Goal: Task Accomplishment & Management: Manage account settings

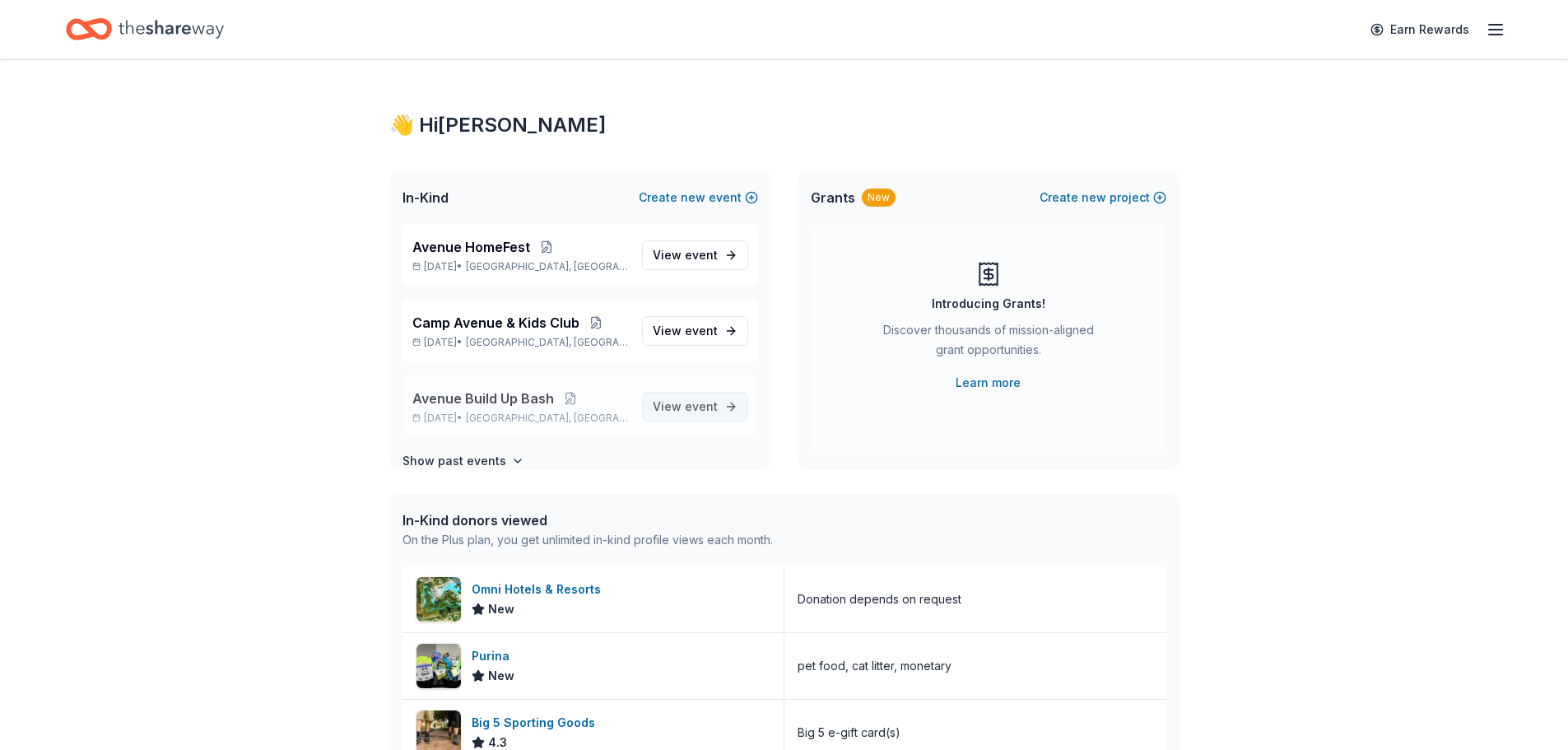
click at [693, 400] on span "event" at bounding box center [701, 406] width 33 height 14
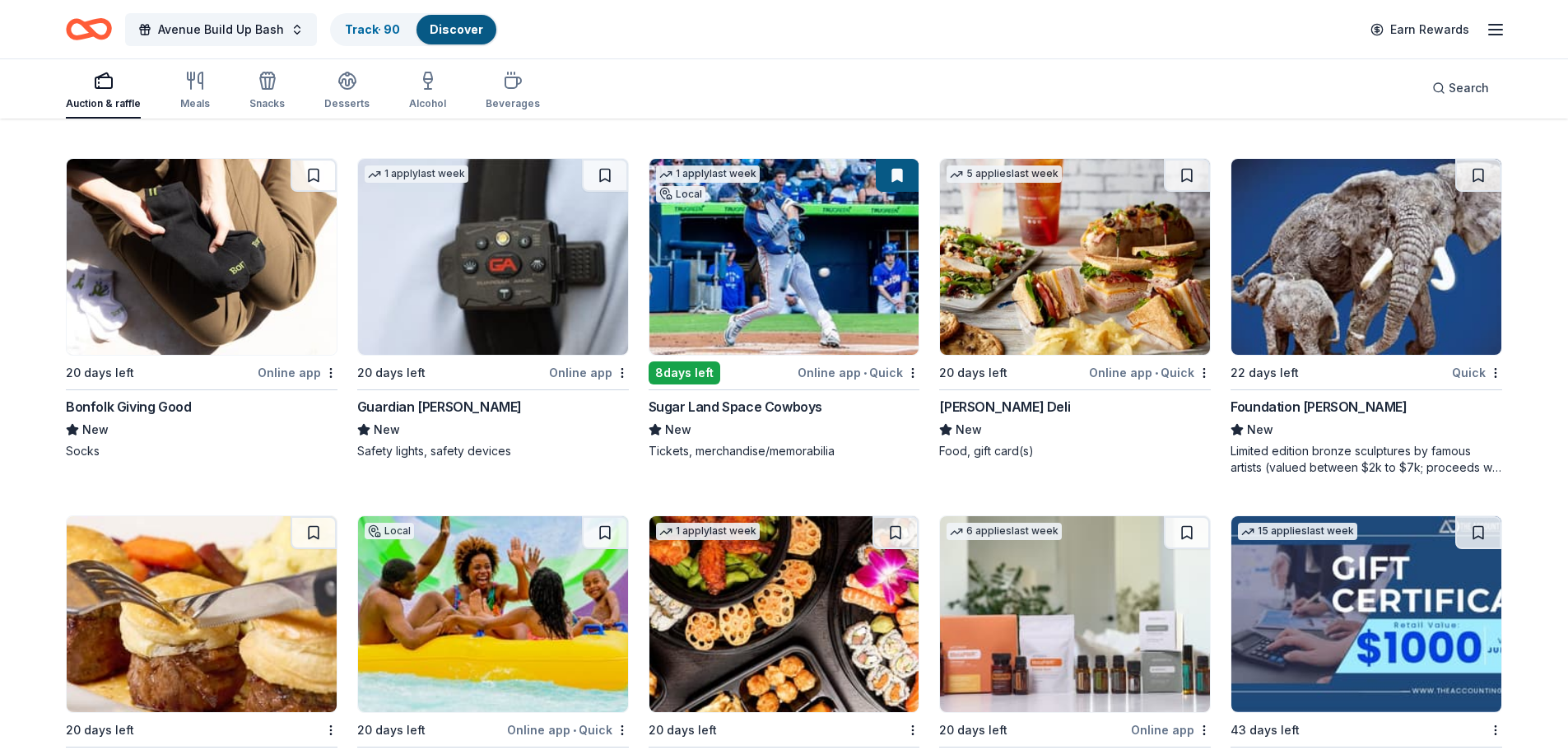
scroll to position [3540, 0]
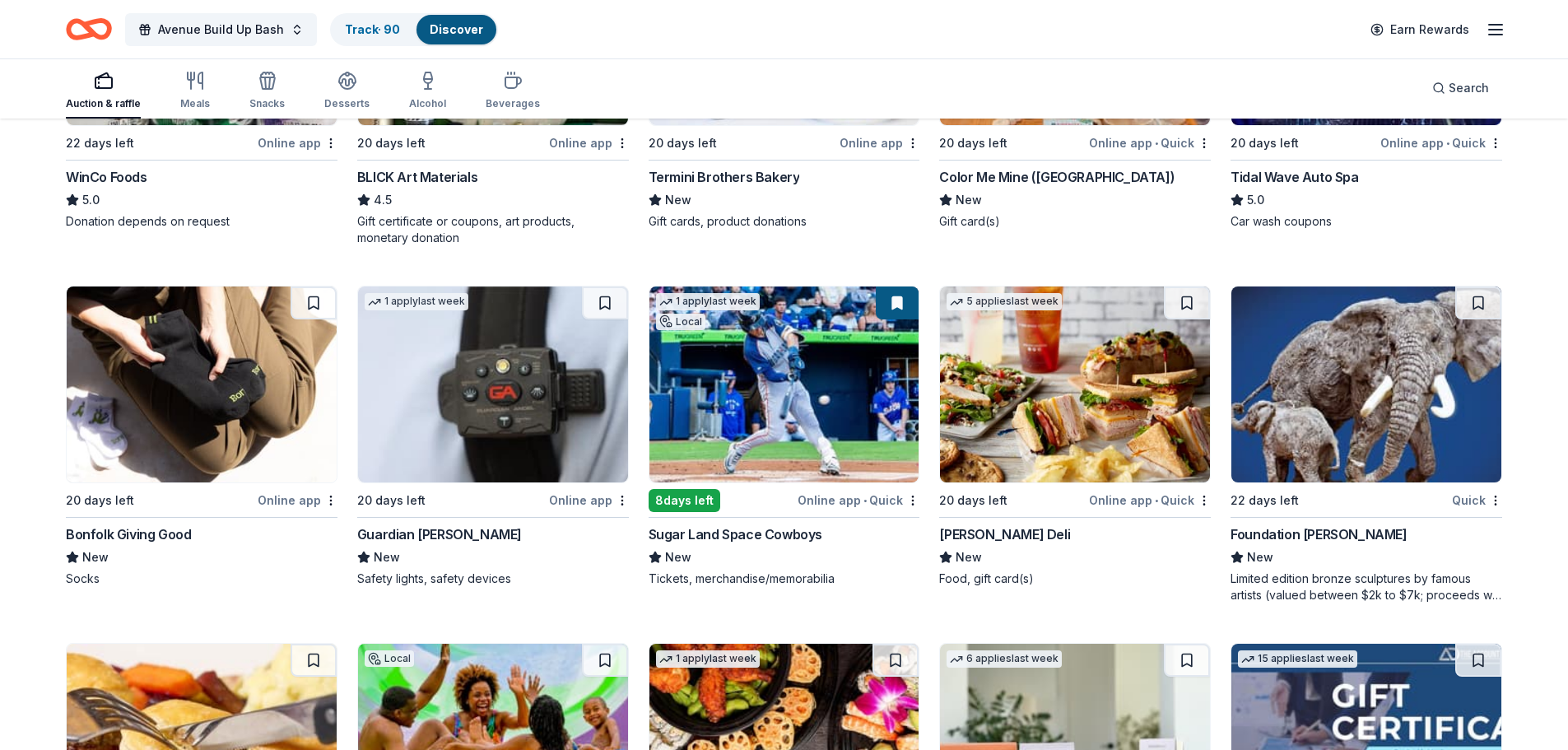
click at [905, 306] on button at bounding box center [897, 302] width 42 height 33
click at [898, 305] on button at bounding box center [897, 302] width 42 height 33
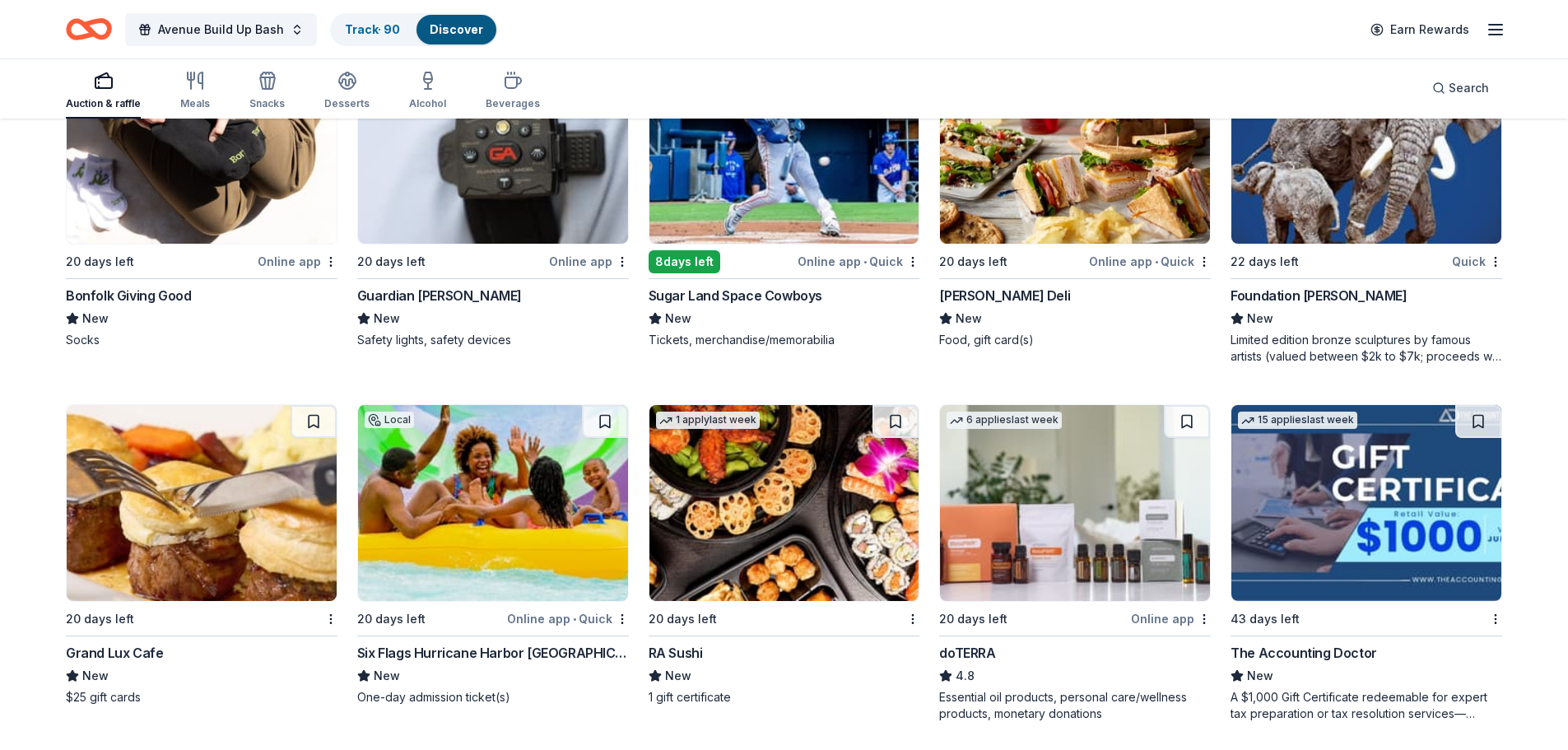
scroll to position [3787, 0]
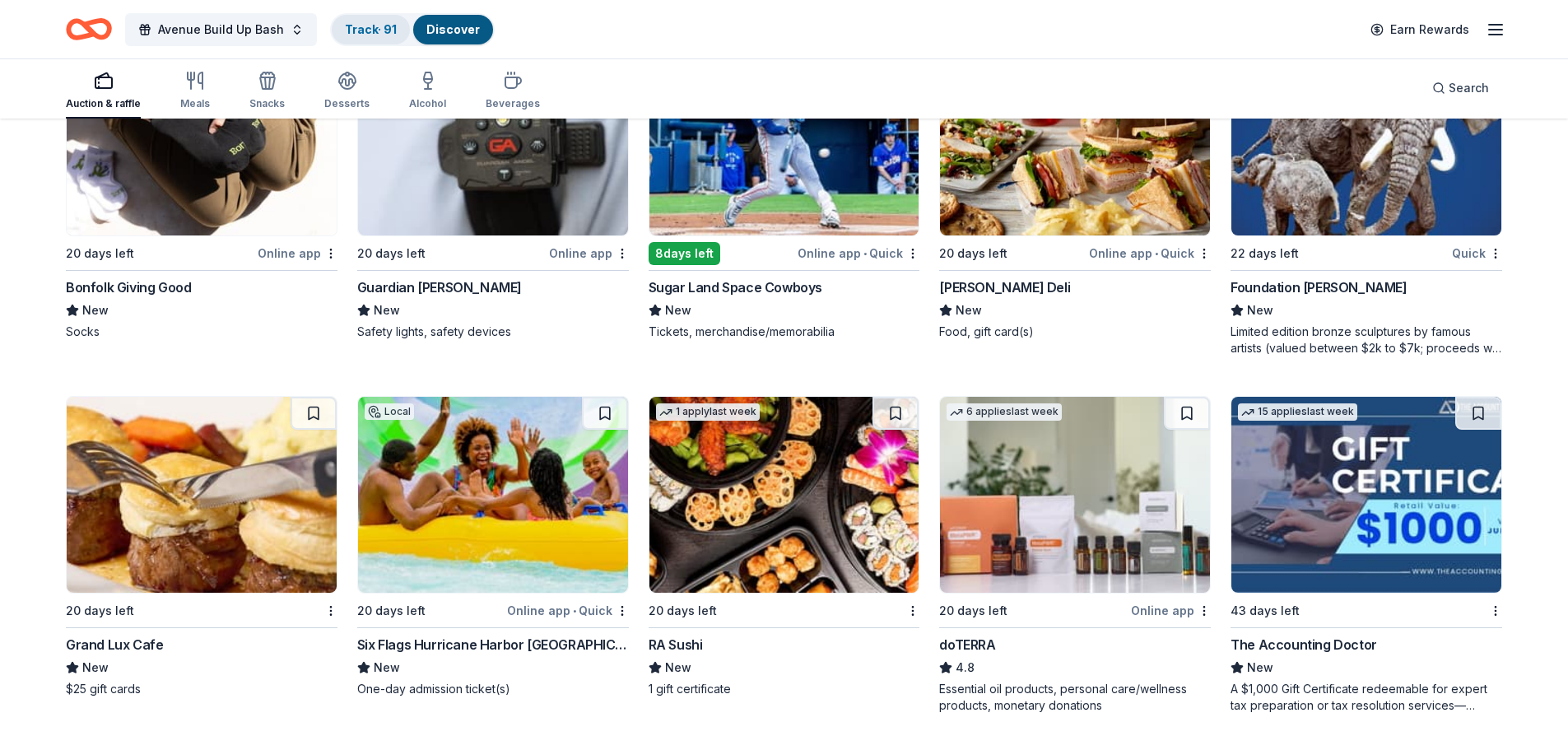
click at [353, 25] on link "Track · 91" at bounding box center [370, 29] width 52 height 14
click at [361, 25] on link "Track · 91" at bounding box center [370, 29] width 52 height 14
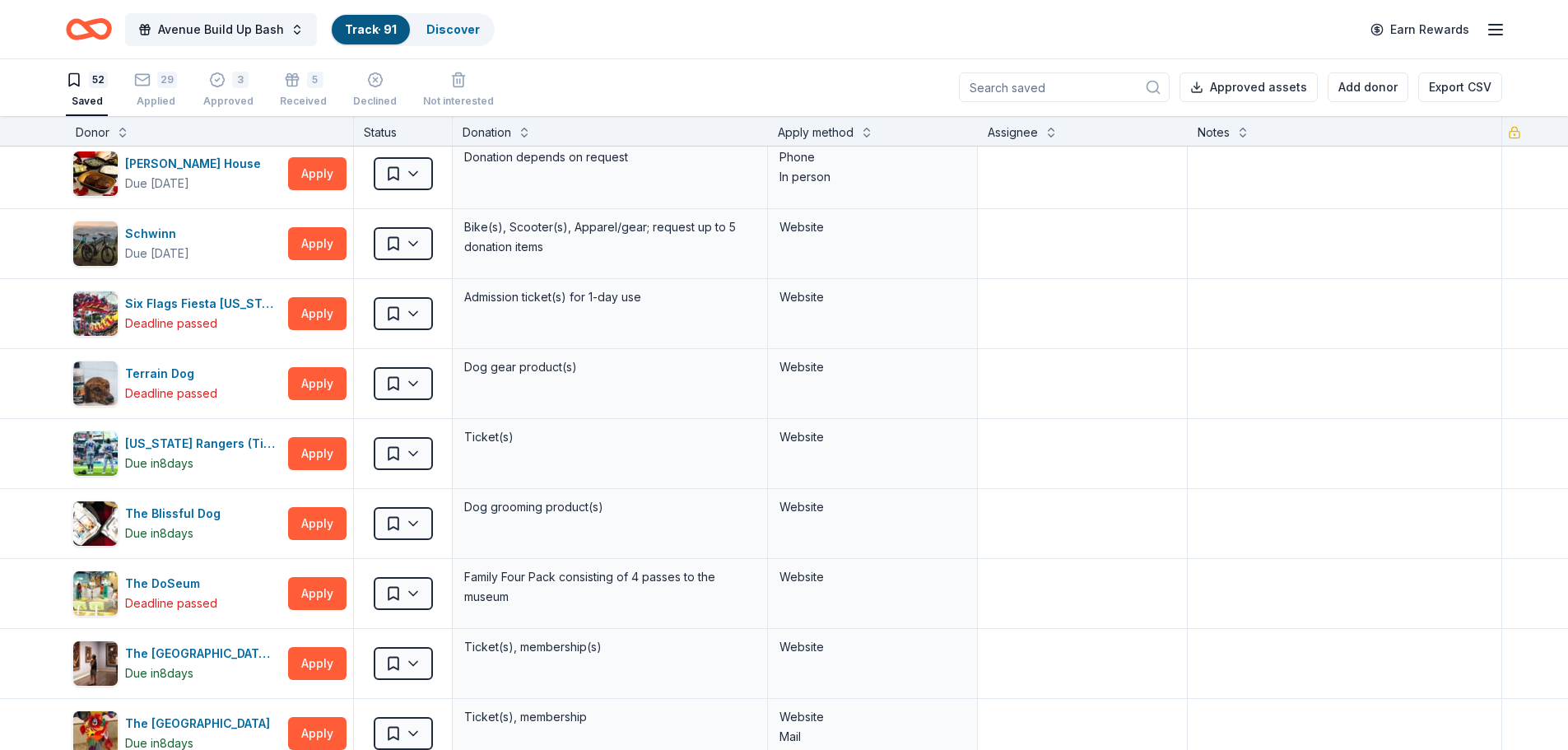
scroll to position [2552, 0]
click at [142, 88] on div "29 Applied" at bounding box center [155, 89] width 42 height 37
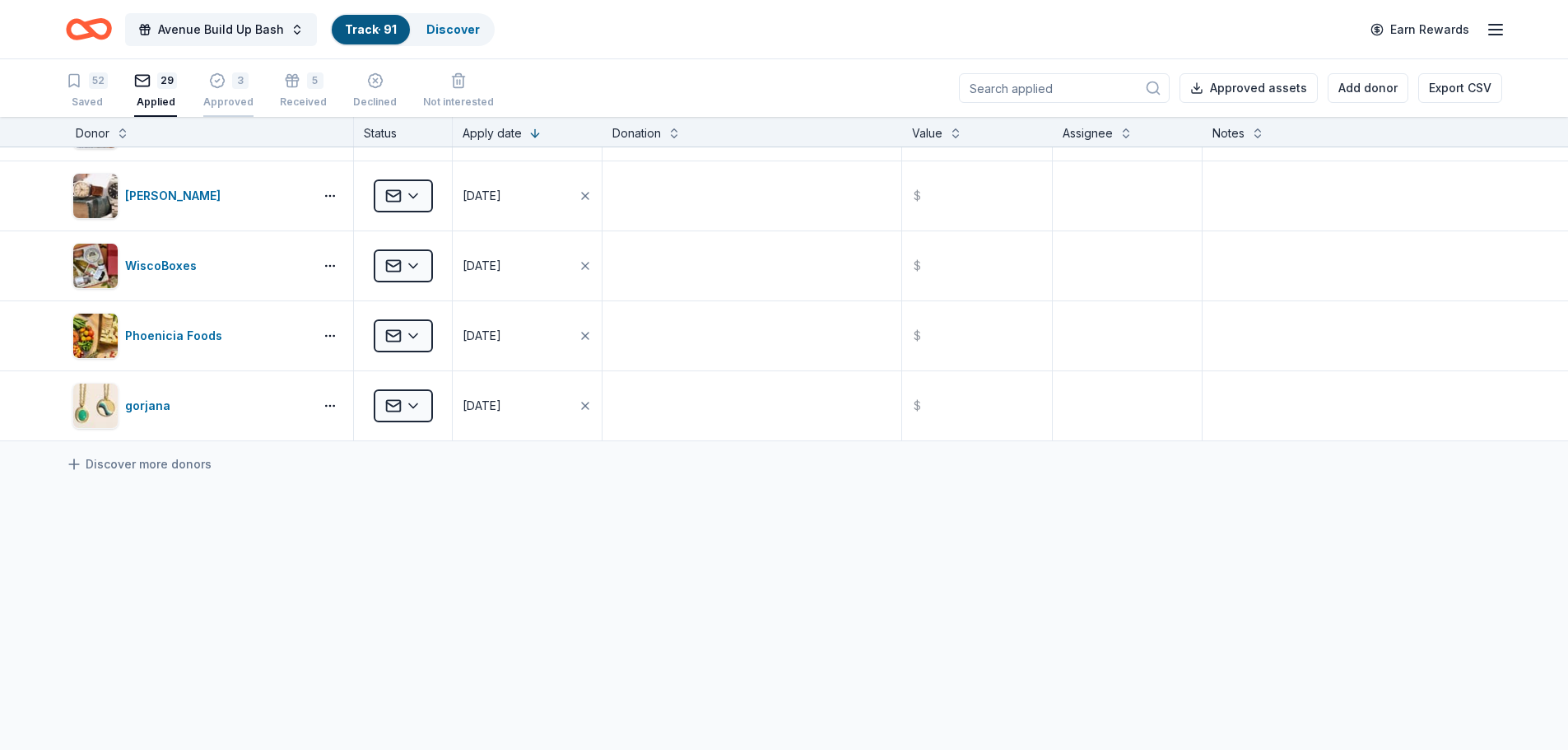
click at [224, 93] on div "3 Approved" at bounding box center [228, 90] width 50 height 37
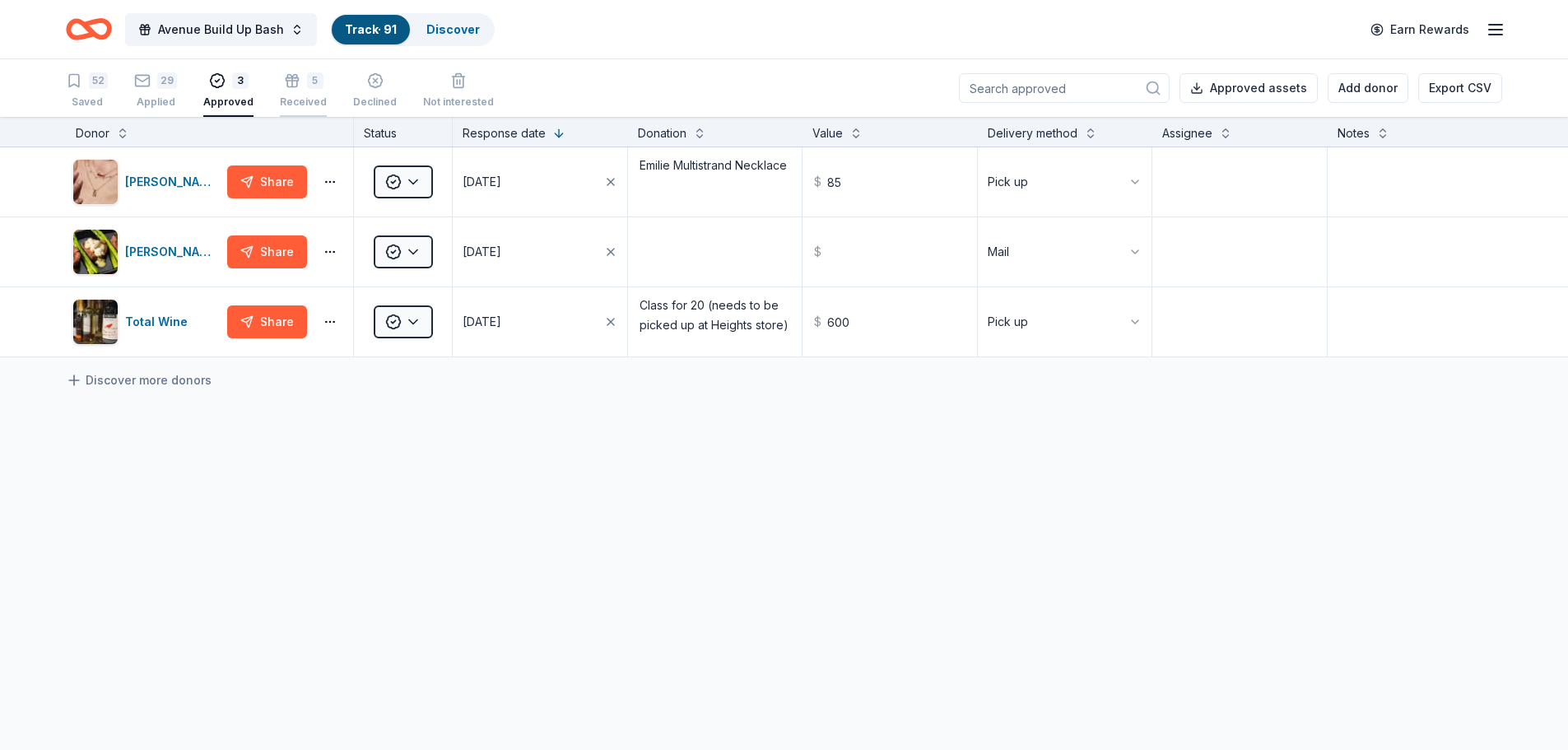
click at [290, 92] on div "5 Received" at bounding box center [302, 90] width 47 height 37
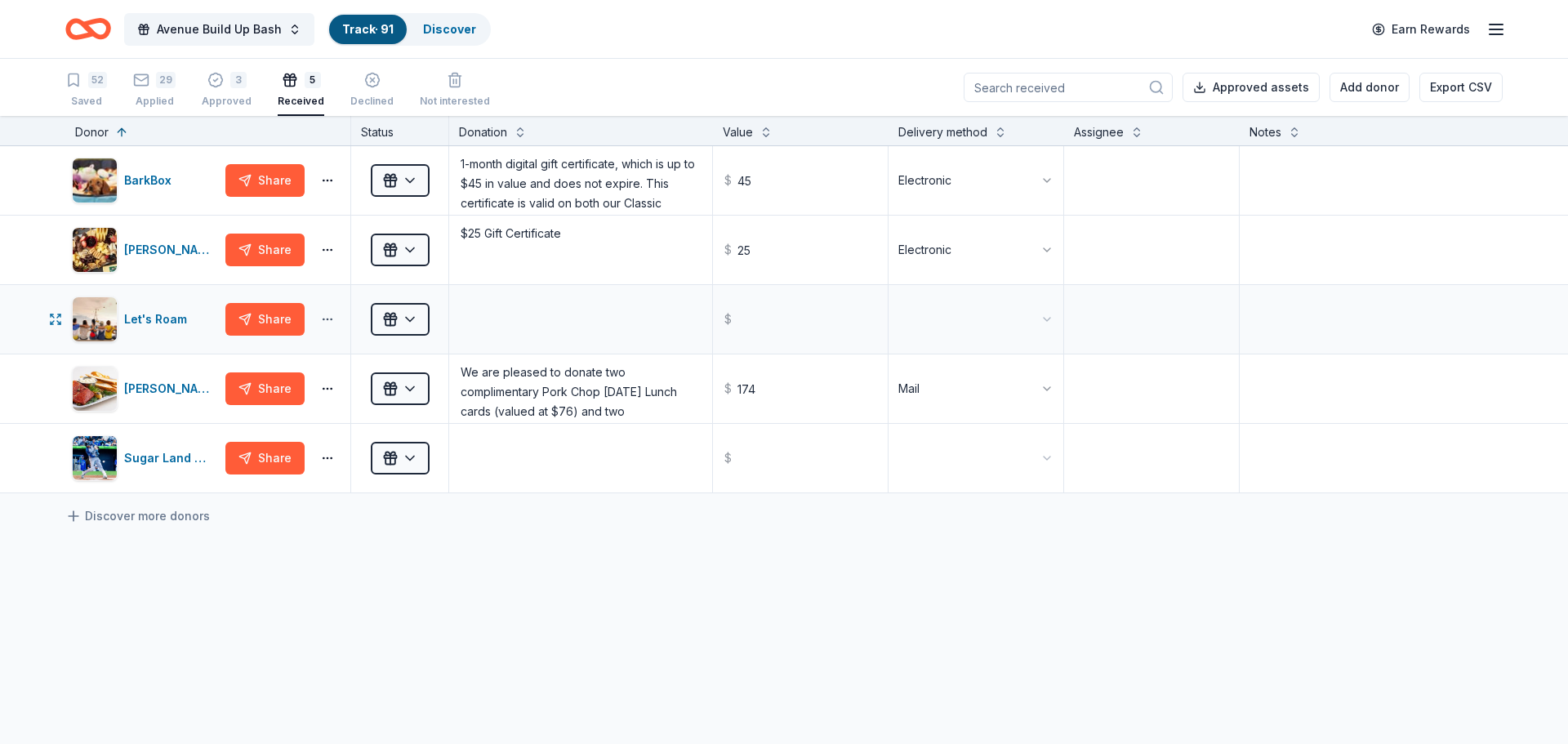
click at [332, 319] on html "Avenue Build Up Bash Track · 91 Discover Earn Rewards 52 Saved 29 Applied 3 App…" at bounding box center [784, 372] width 1568 height 744
click at [159, 318] on html "Avenue Build Up Bash Track · 91 Discover Earn Rewards 52 Saved 29 Applied 3 App…" at bounding box center [784, 372] width 1568 height 744
click at [158, 321] on div "Let's Roam" at bounding box center [158, 318] width 69 height 19
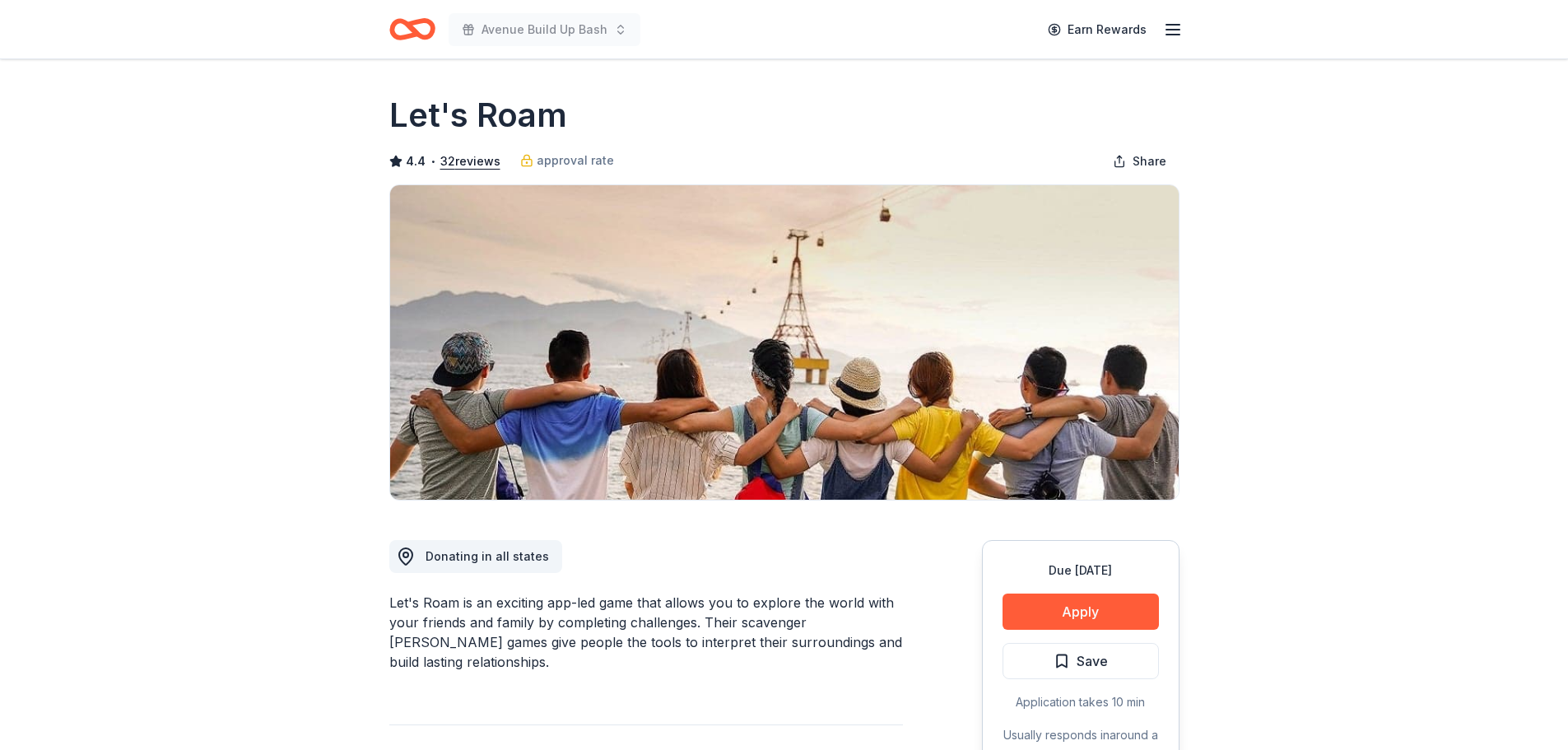
click at [1080, 661] on span "Save" at bounding box center [1092, 661] width 31 height 21
click at [1086, 660] on html "Avenue Build Up Bash Earn Rewards Due [DATE] Share Let's Roam 4.4 • 32 reviews …" at bounding box center [784, 375] width 1568 height 750
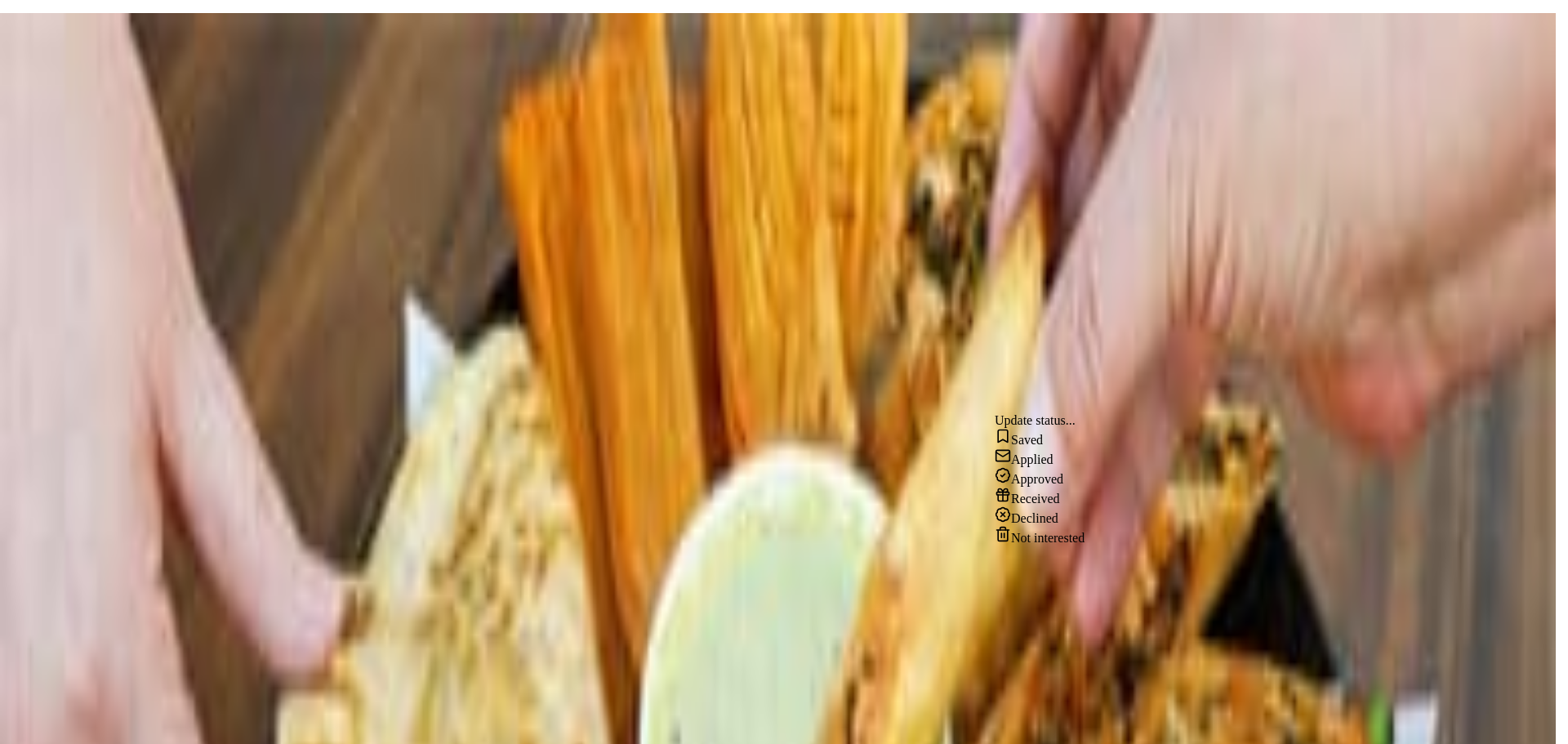
click at [1055, 506] on div "Received" at bounding box center [1039, 496] width 90 height 19
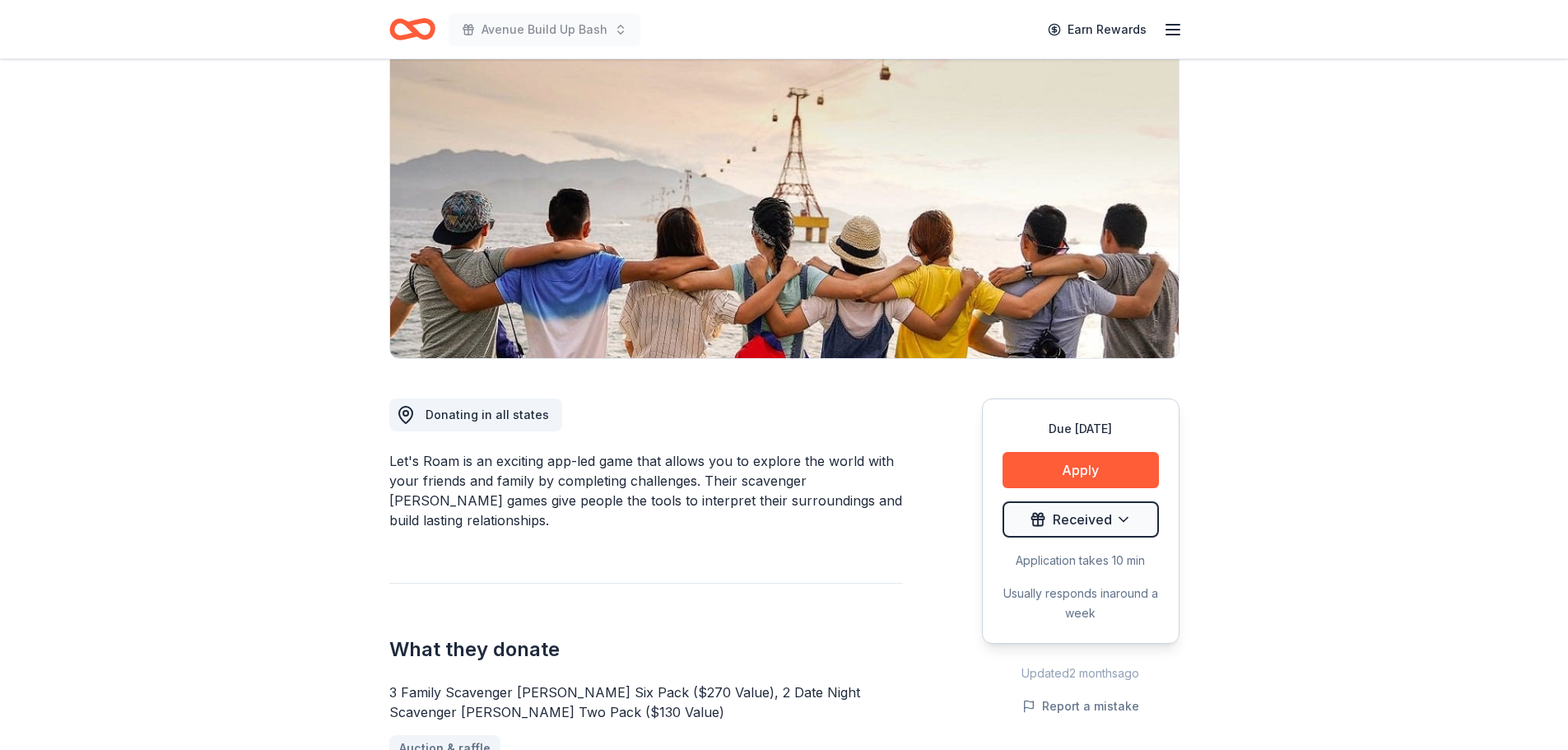
scroll to position [330, 0]
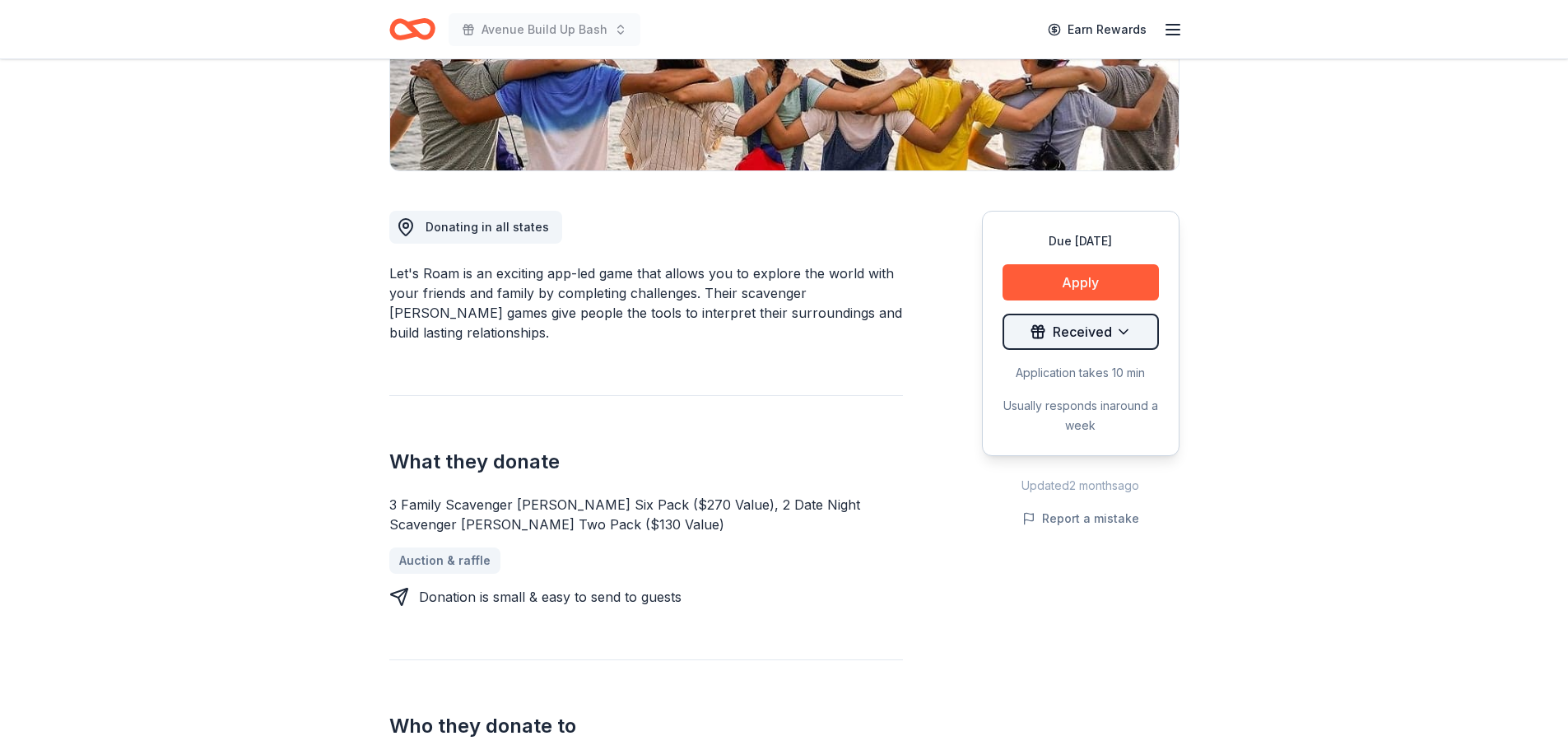
click at [1115, 336] on html "Avenue Build Up Bash Earn Rewards Due in 20 days Share Let's Roam 4.4 • 32 revi…" at bounding box center [784, 45] width 1568 height 750
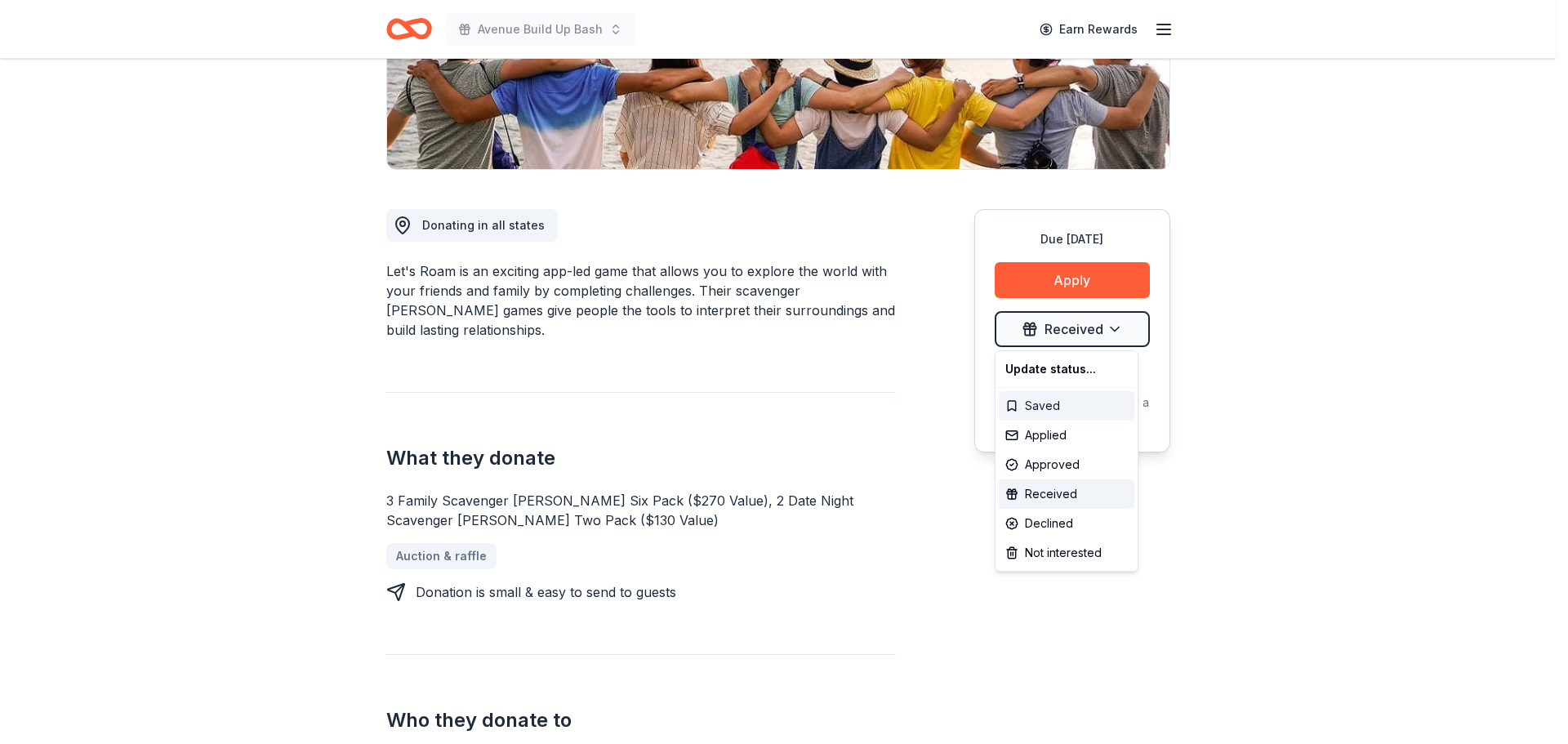
click at [1043, 404] on div "Saved" at bounding box center [1066, 405] width 136 height 29
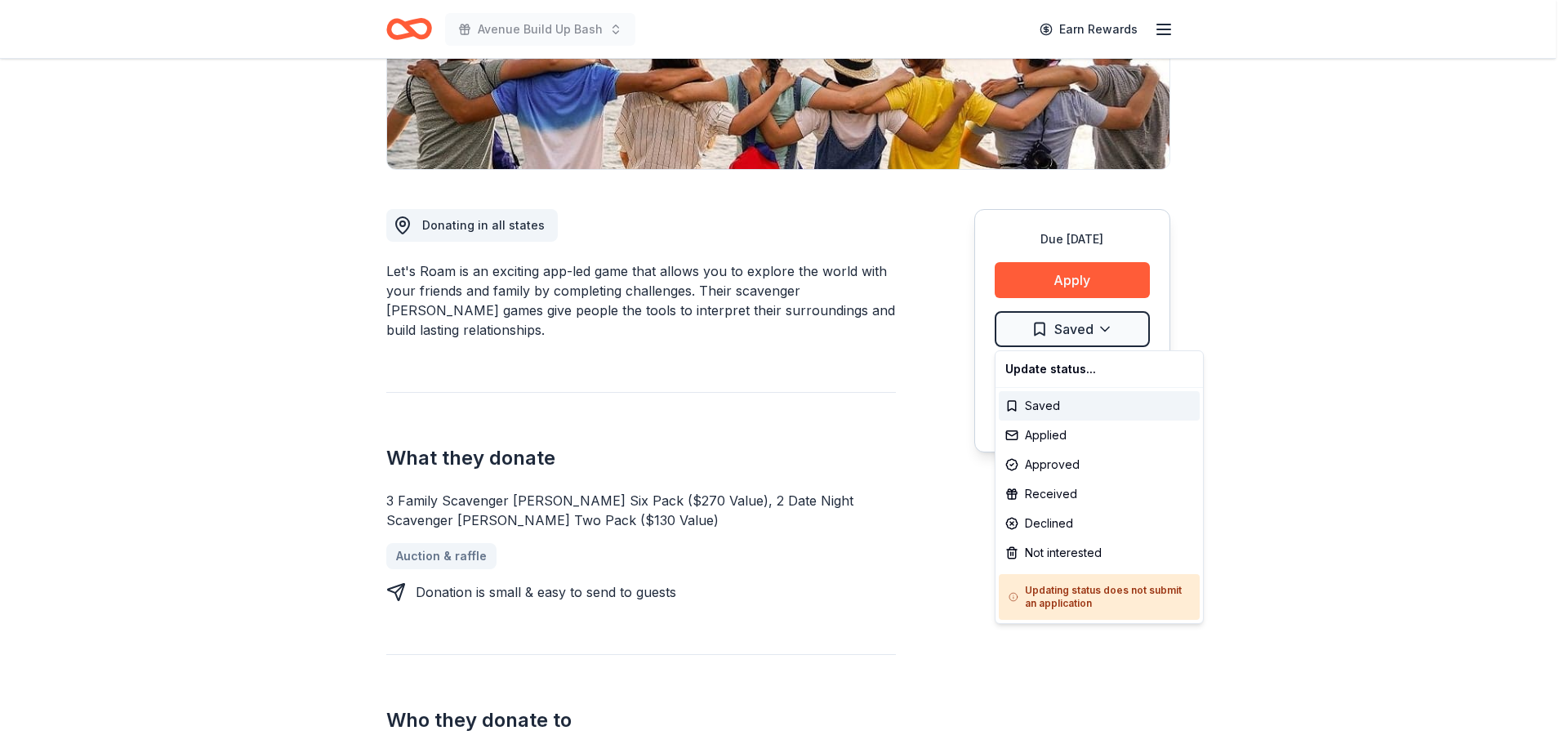
click at [1319, 383] on html "Avenue Build Up Bash Earn Rewards Due [DATE] Share Let's Roam 4.4 • 32 reviews …" at bounding box center [784, 45] width 1568 height 744
